Goal: Information Seeking & Learning: Learn about a topic

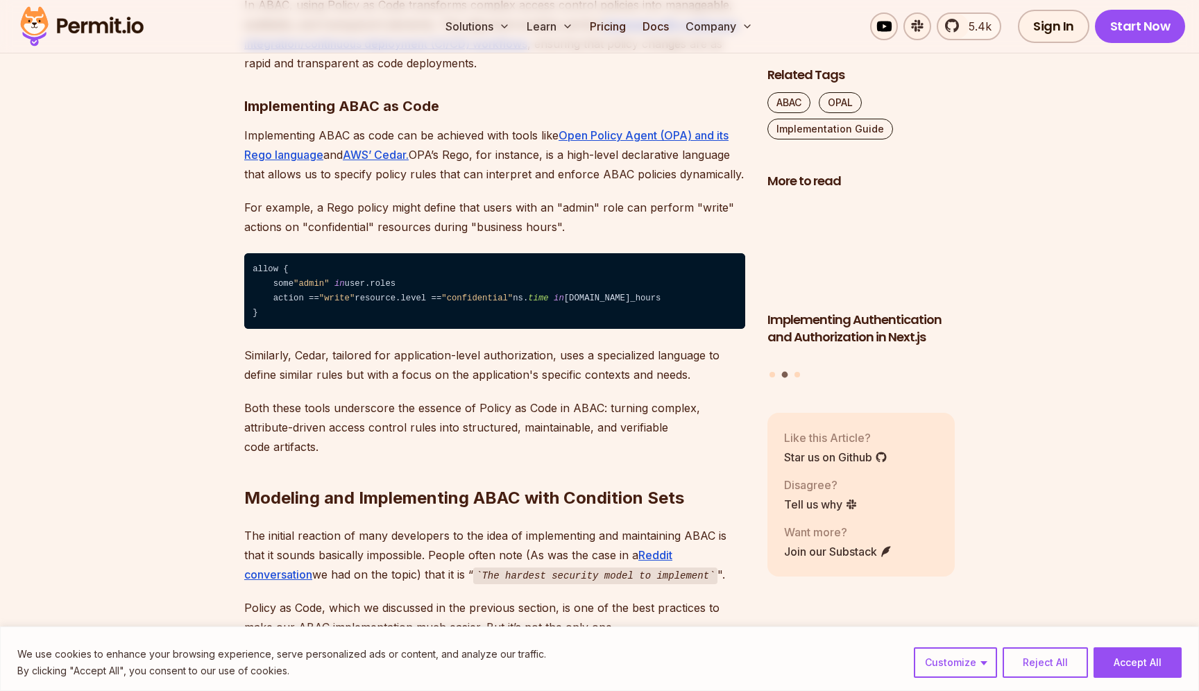
scroll to position [2541, 0]
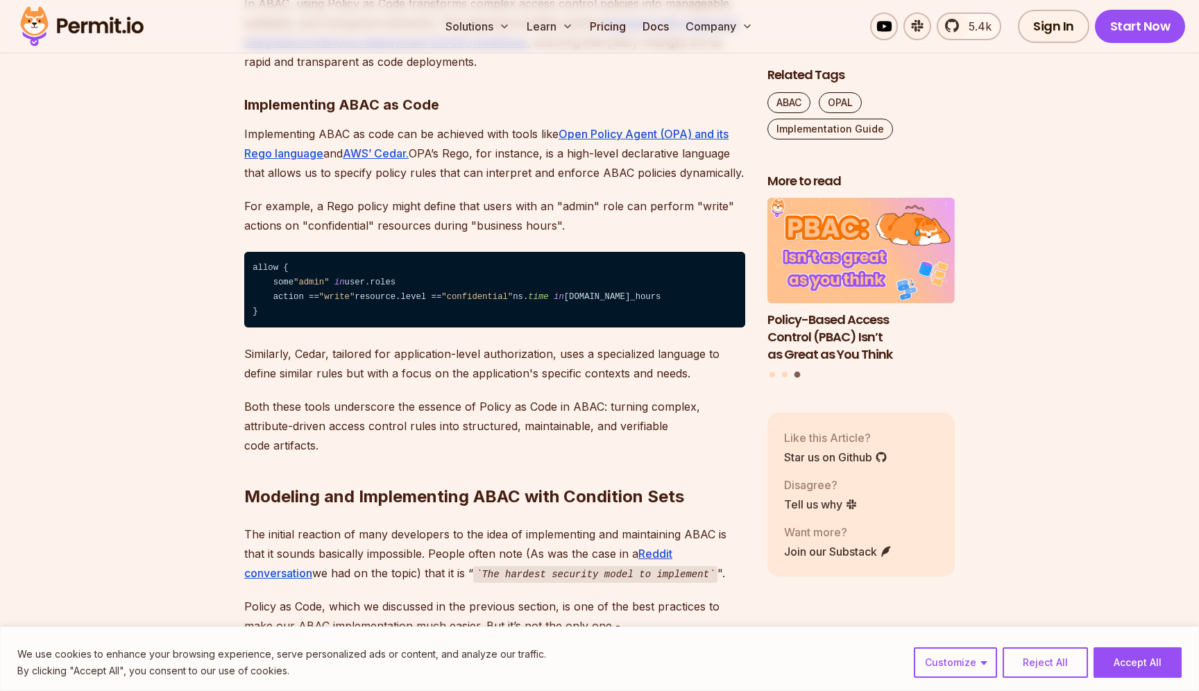
drag, startPoint x: 243, startPoint y: 112, endPoint x: 748, endPoint y: 141, distance: 505.8
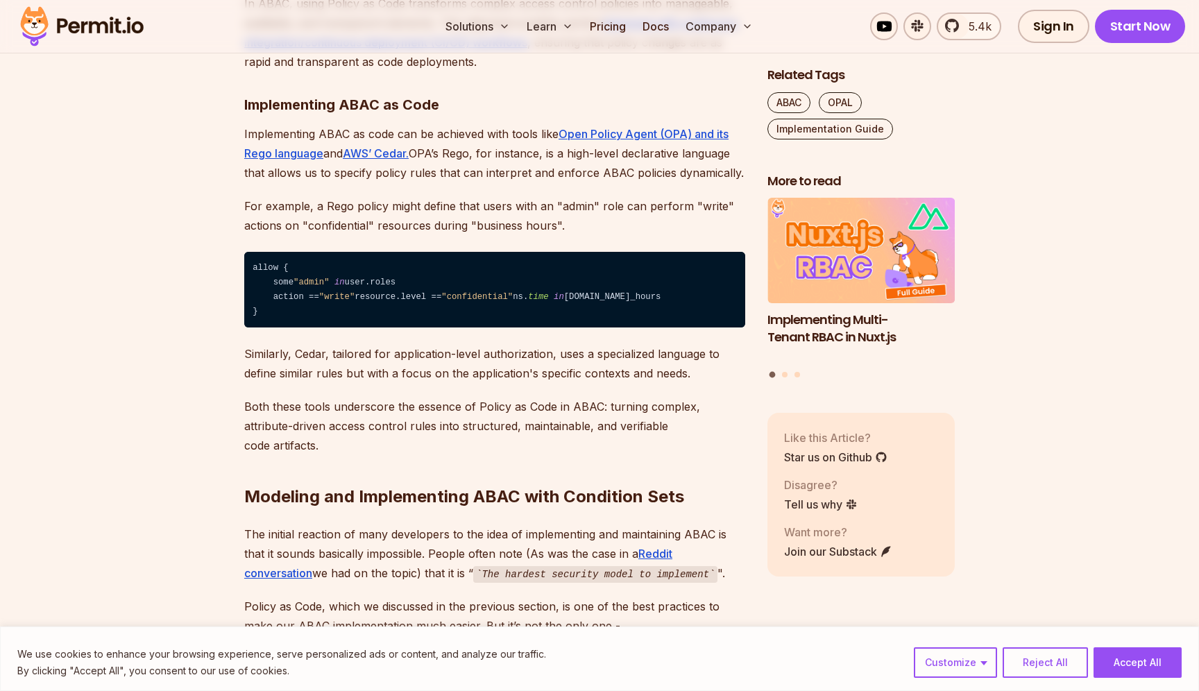
drag, startPoint x: 247, startPoint y: 148, endPoint x: 635, endPoint y: 148, distance: 387.7
drag, startPoint x: 616, startPoint y: 144, endPoint x: 537, endPoint y: 187, distance: 90.3
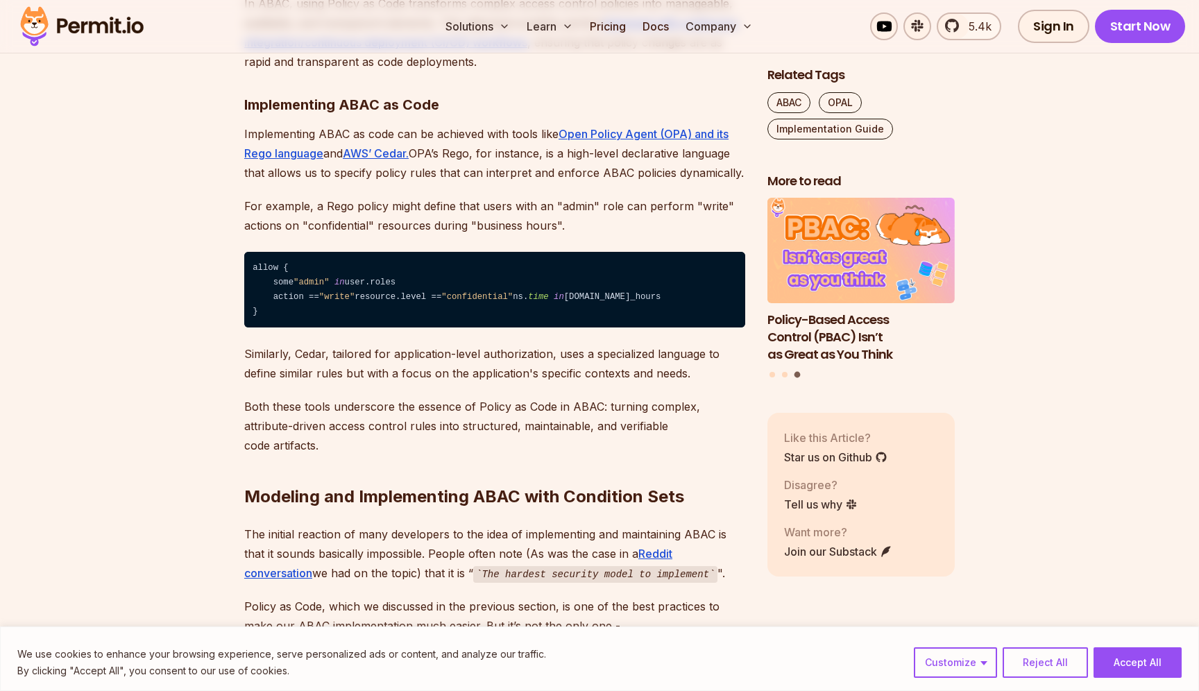
drag, startPoint x: 511, startPoint y: 166, endPoint x: 711, endPoint y: 180, distance: 200.9
drag, startPoint x: 711, startPoint y: 180, endPoint x: 585, endPoint y: 171, distance: 126.6
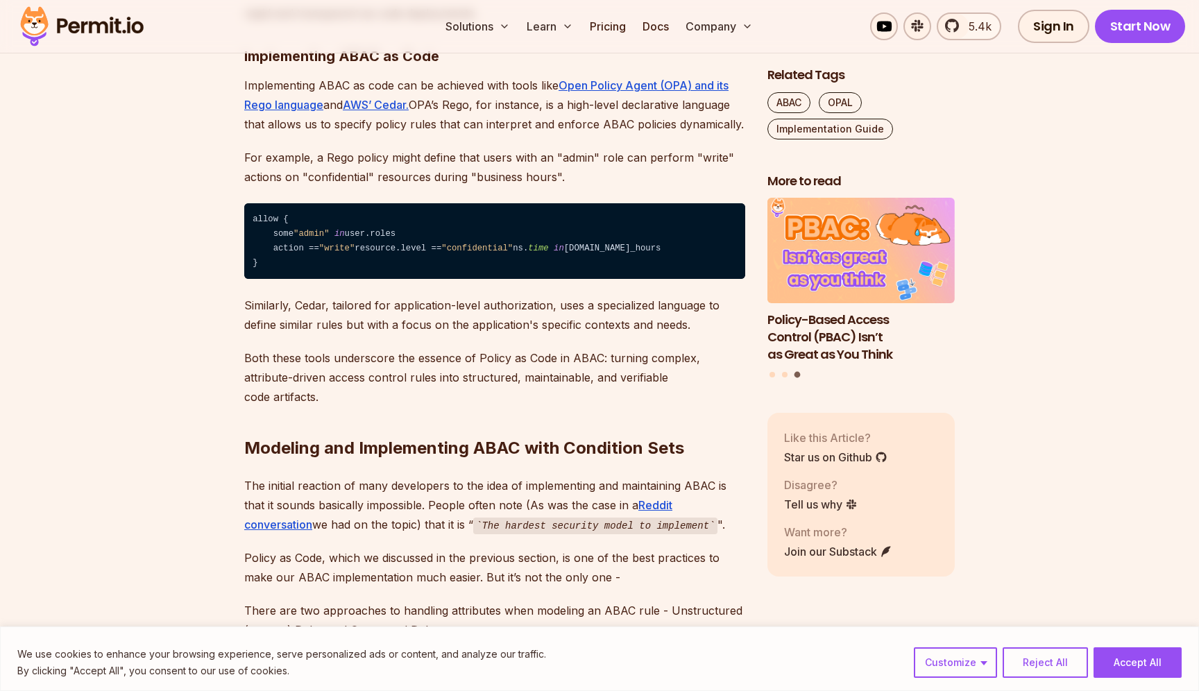
scroll to position [2592, 0]
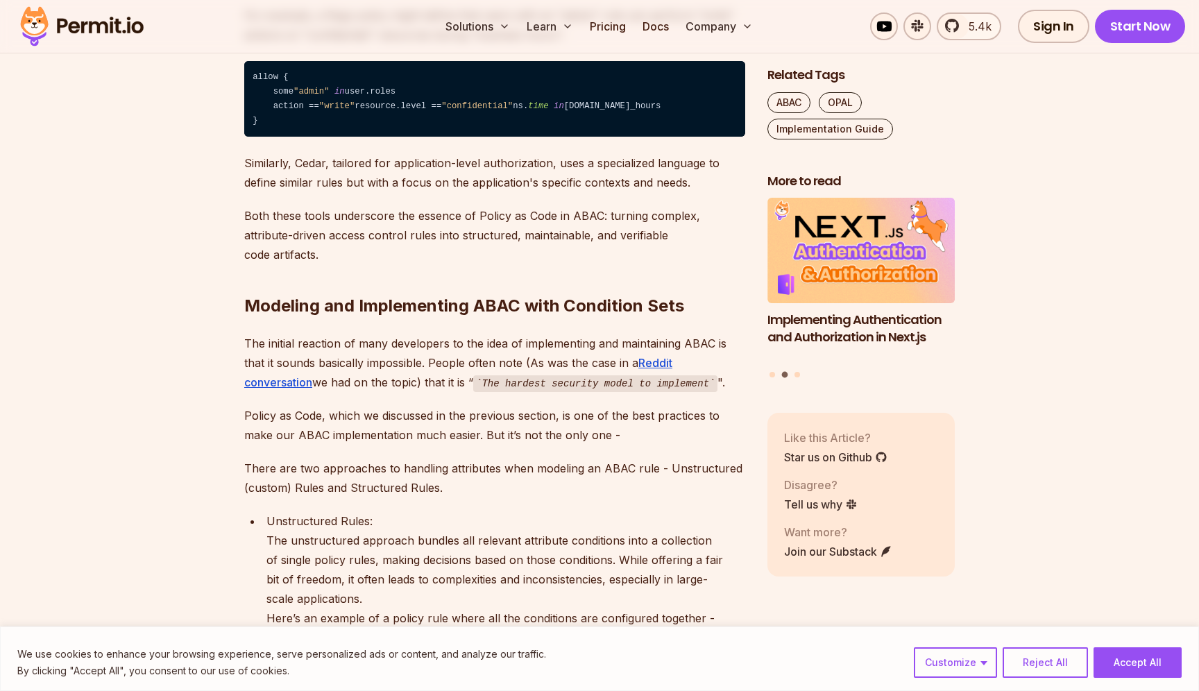
click at [597, 137] on code "allow { some "admin" in user.roles action == "write" resource.level == "confide…" at bounding box center [494, 99] width 501 height 76
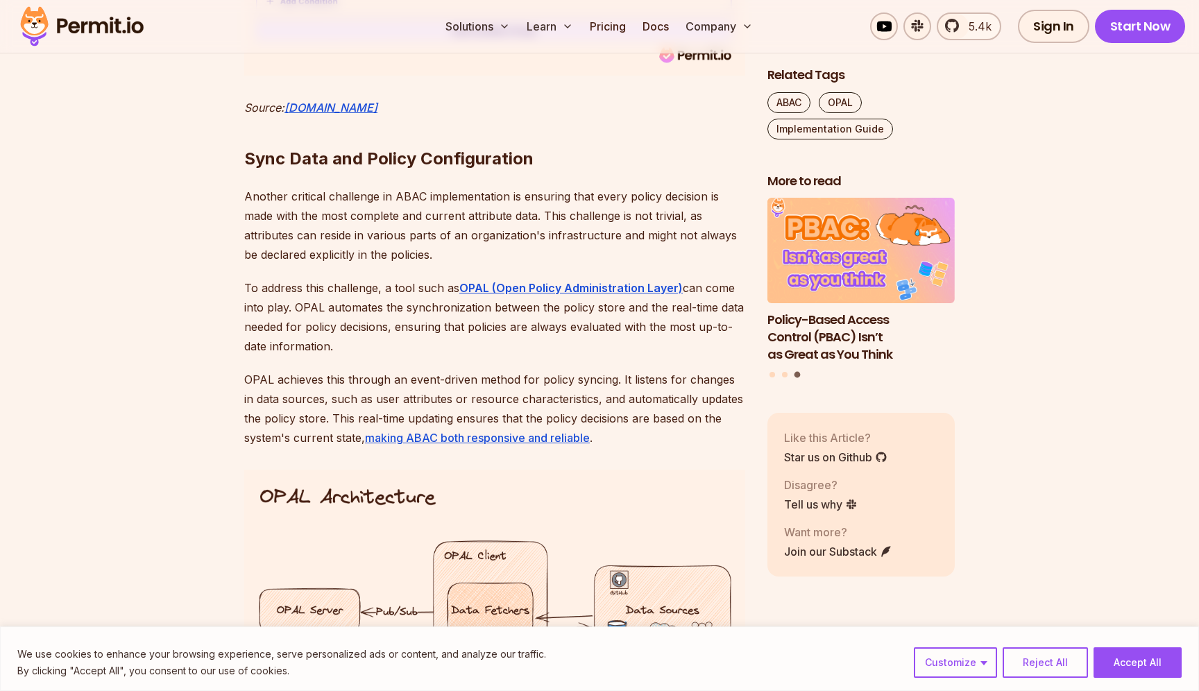
scroll to position [4944, 0]
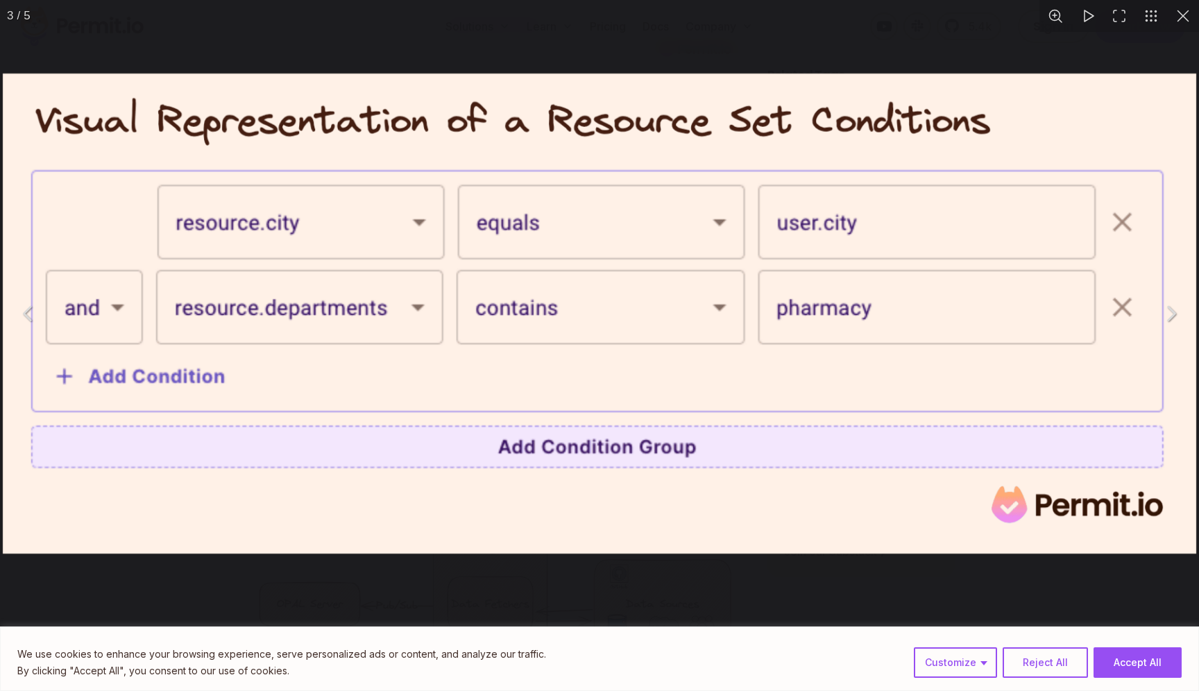
click at [405, 352] on img "You can close this modal content with the ESC key" at bounding box center [599, 313] width 1193 height 479
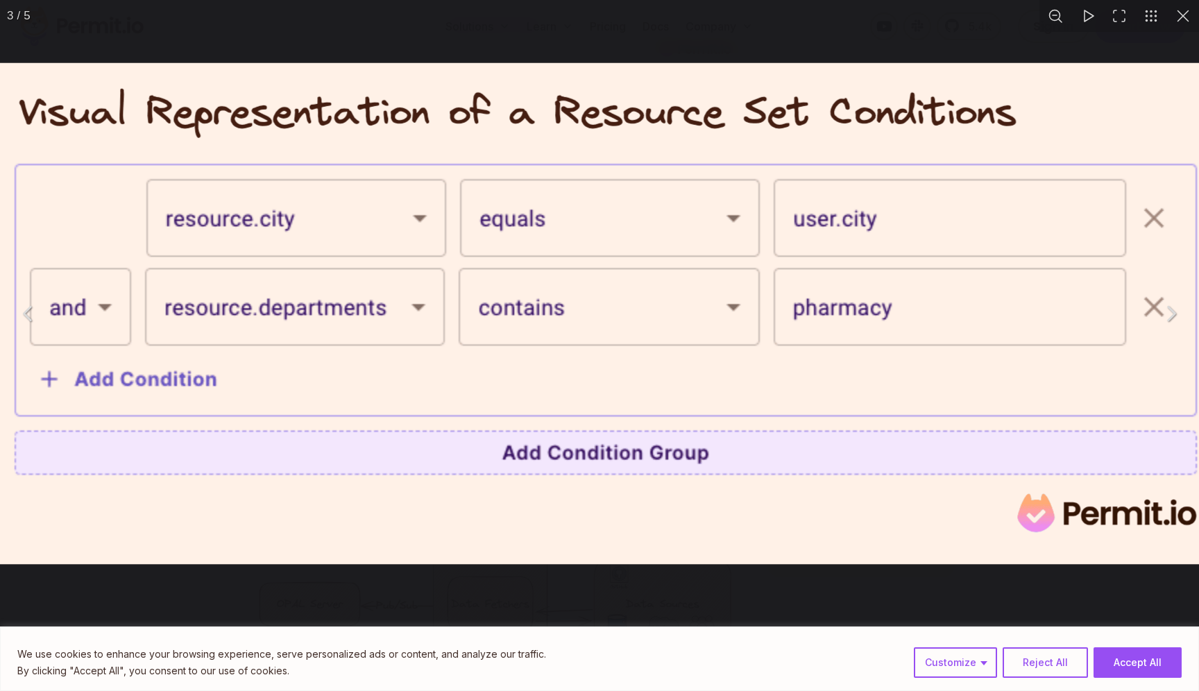
click at [481, 452] on img "You can close this modal content with the ESC key" at bounding box center [608, 313] width 1246 height 501
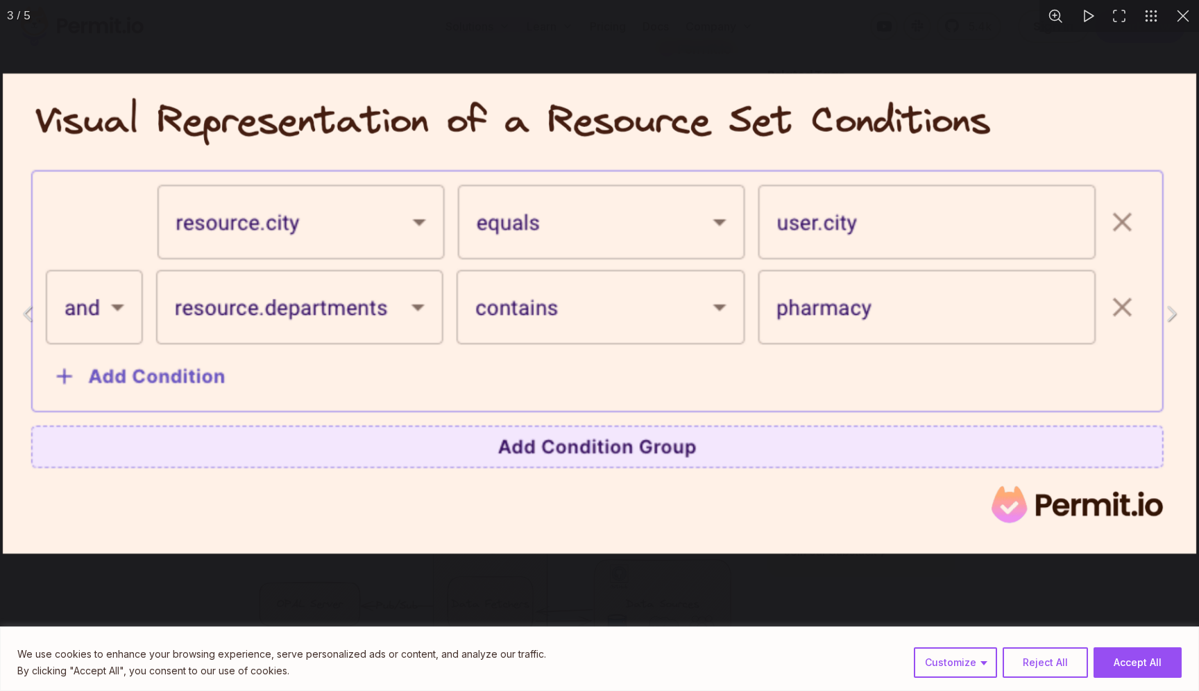
click at [1186, 24] on button "You can close this modal content with the ESC key" at bounding box center [1183, 16] width 32 height 32
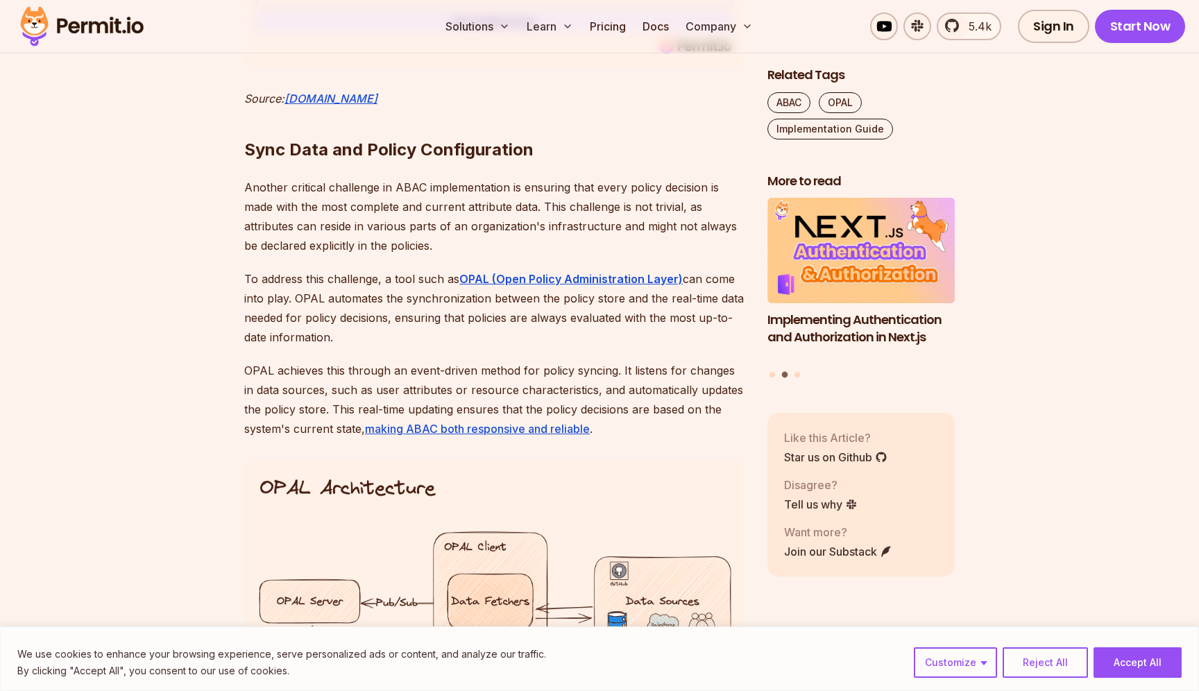
scroll to position [4944, 0]
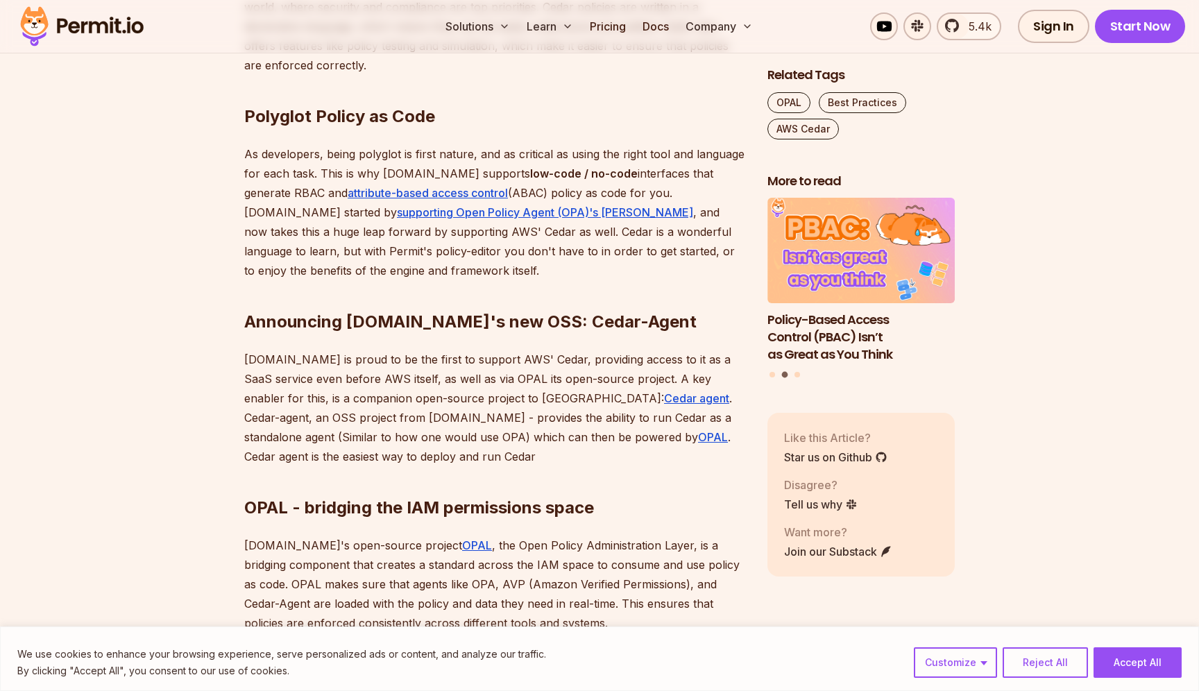
scroll to position [1348, 0]
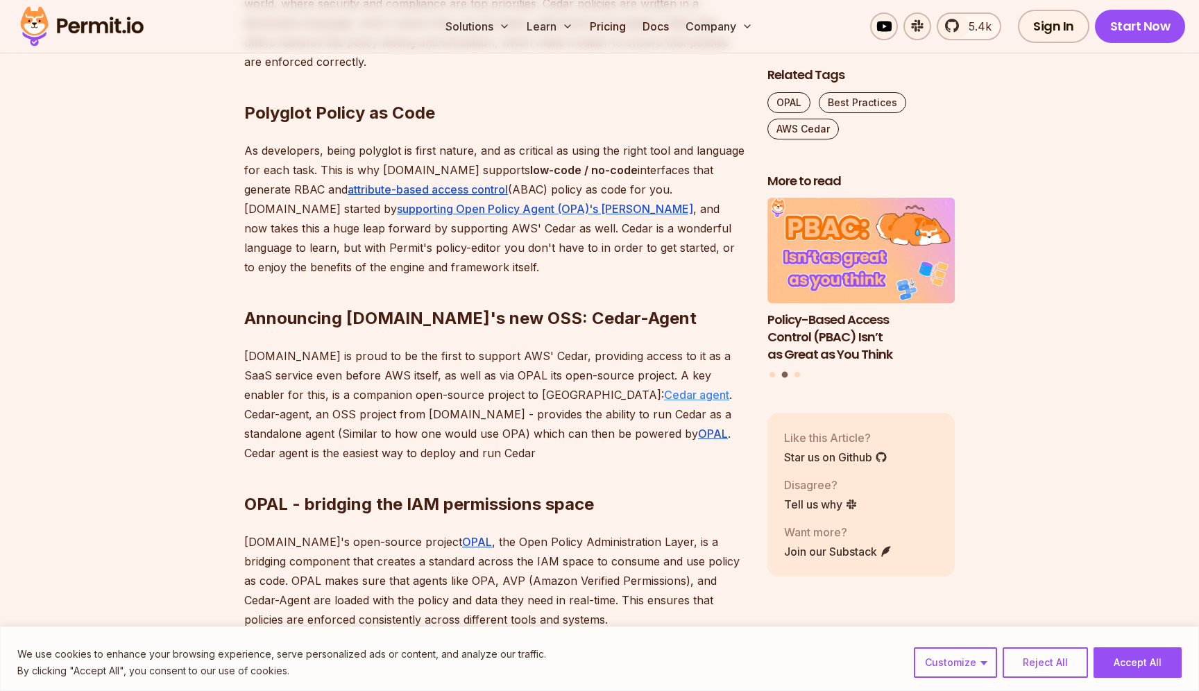
click at [664, 393] on link "Cedar agent" at bounding box center [696, 395] width 65 height 14
